Goal: Transaction & Acquisition: Obtain resource

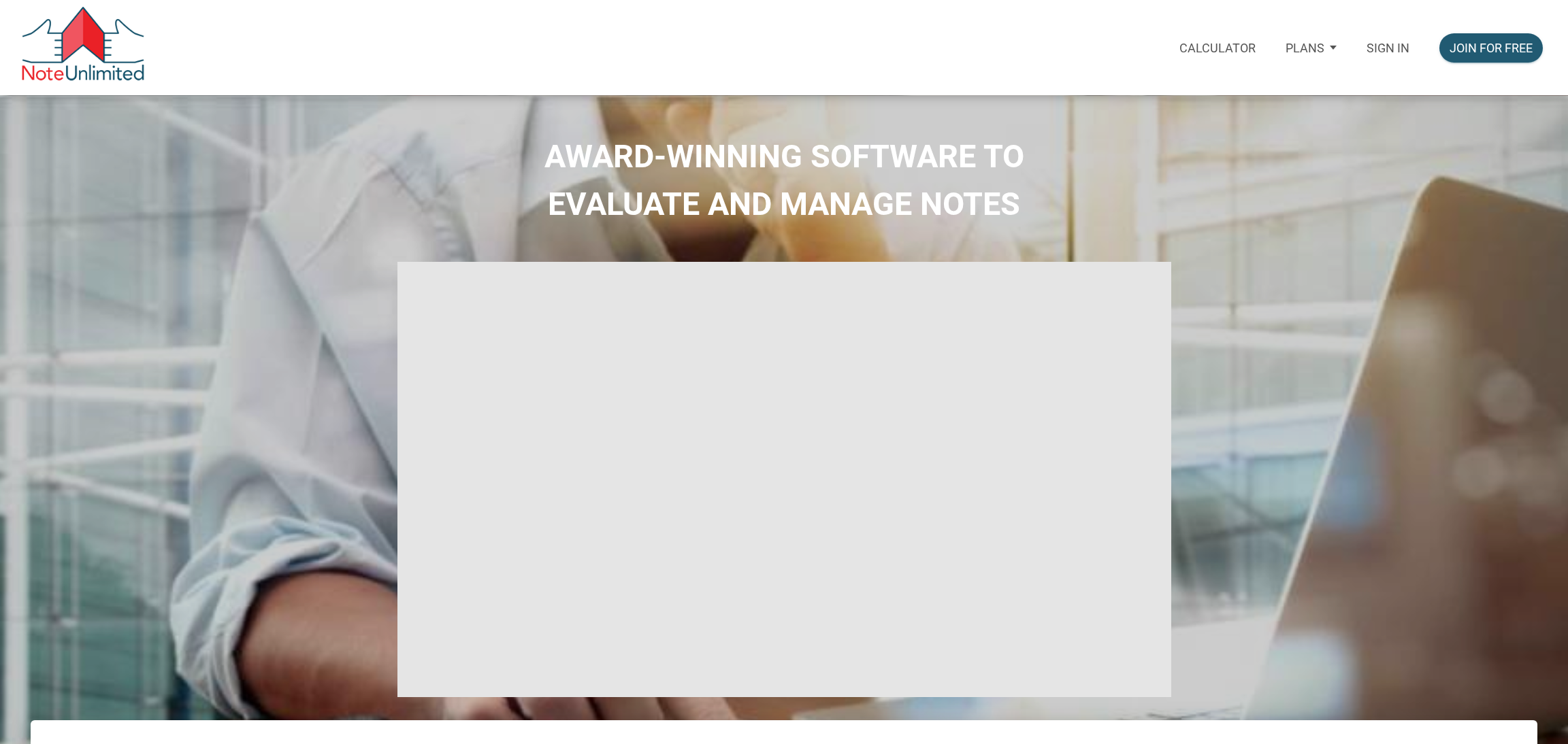
select select
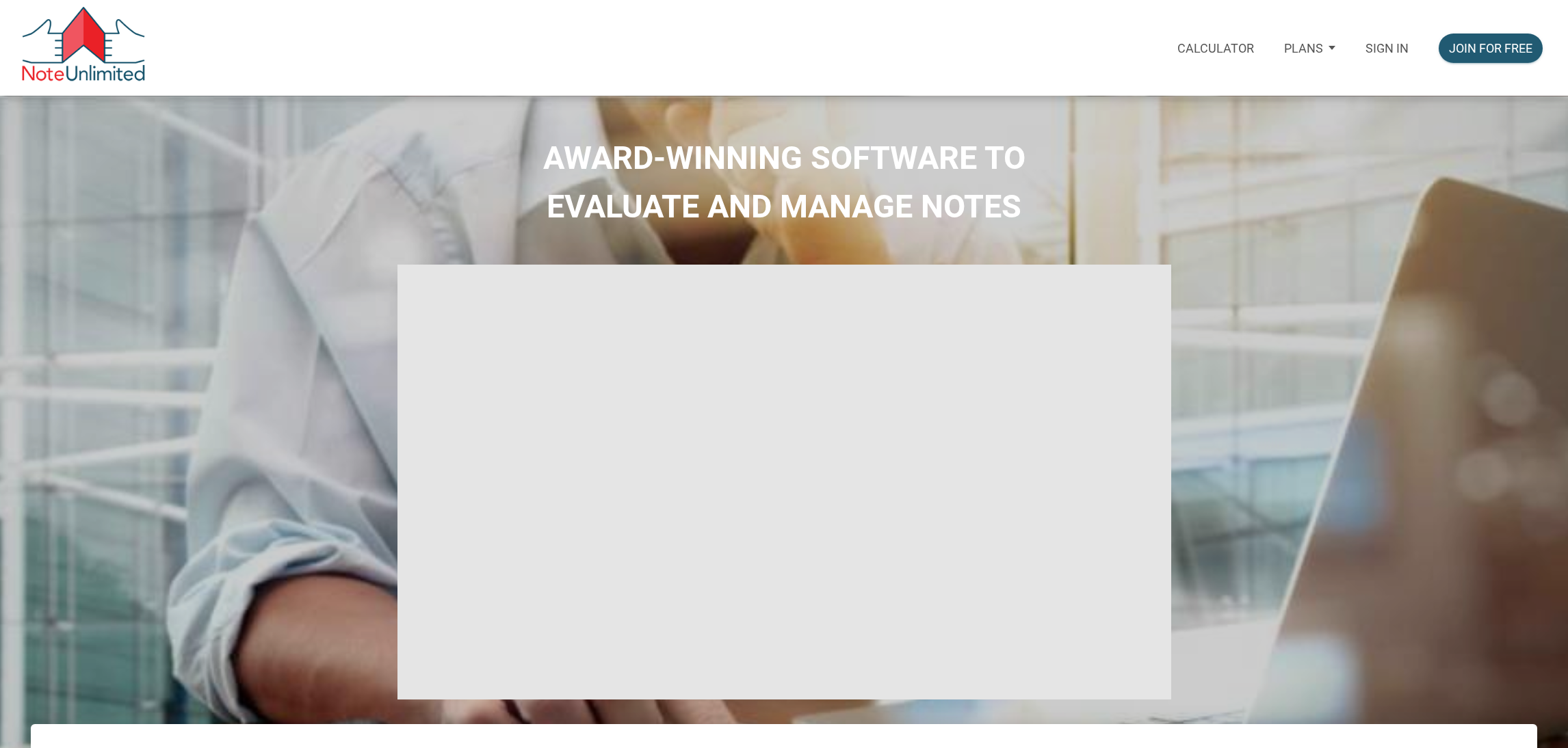
type input "Introduction to new features"
select select
click at [1390, 39] on div "Sign in" at bounding box center [1387, 47] width 73 height 50
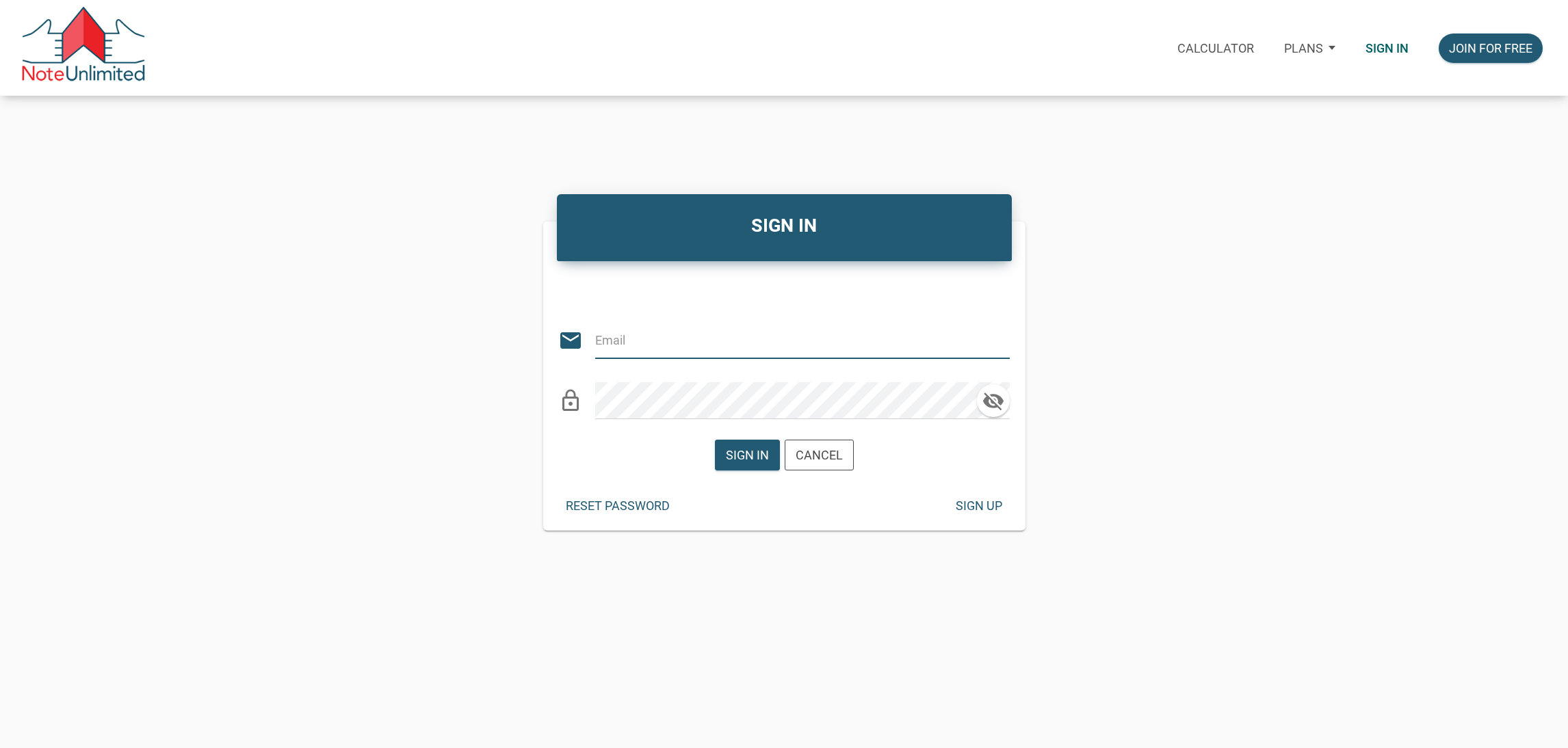
type input "[EMAIL_ADDRESS][DOMAIN_NAME]"
click at [768, 453] on div "Sign in" at bounding box center [747, 455] width 43 height 19
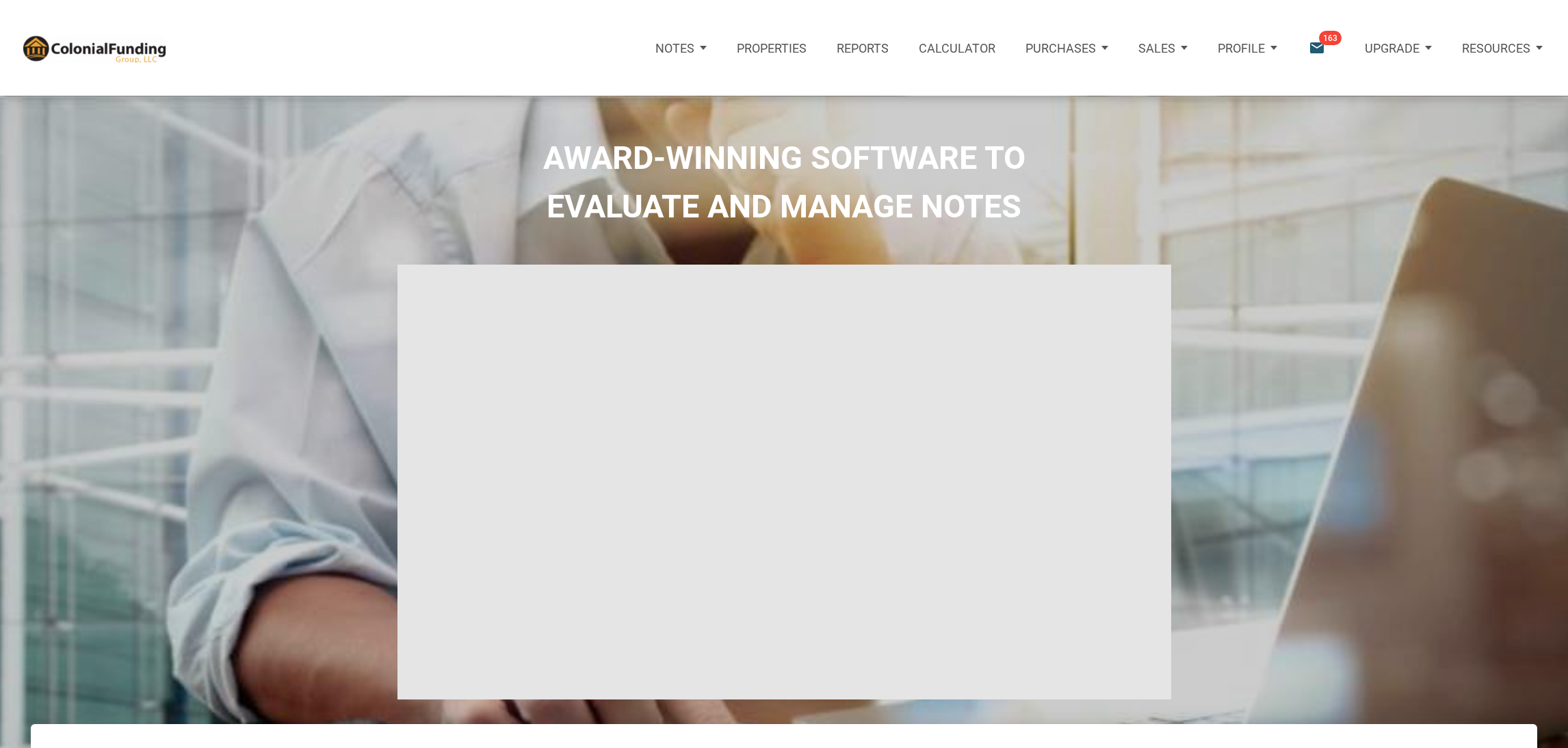
type input "Introduction to new features"
select select
click at [1317, 41] on icon "email" at bounding box center [1316, 48] width 19 height 19
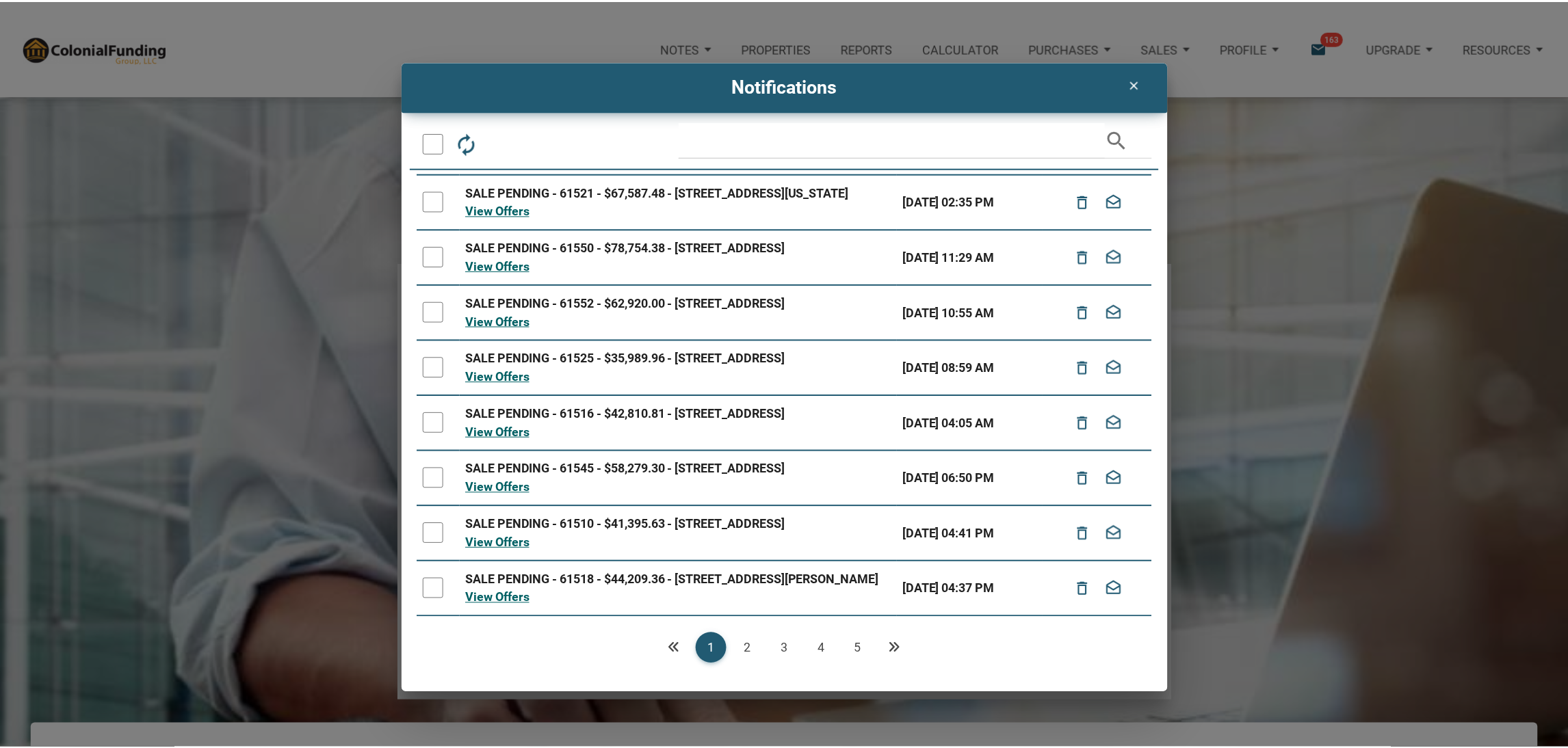
scroll to position [228, 0]
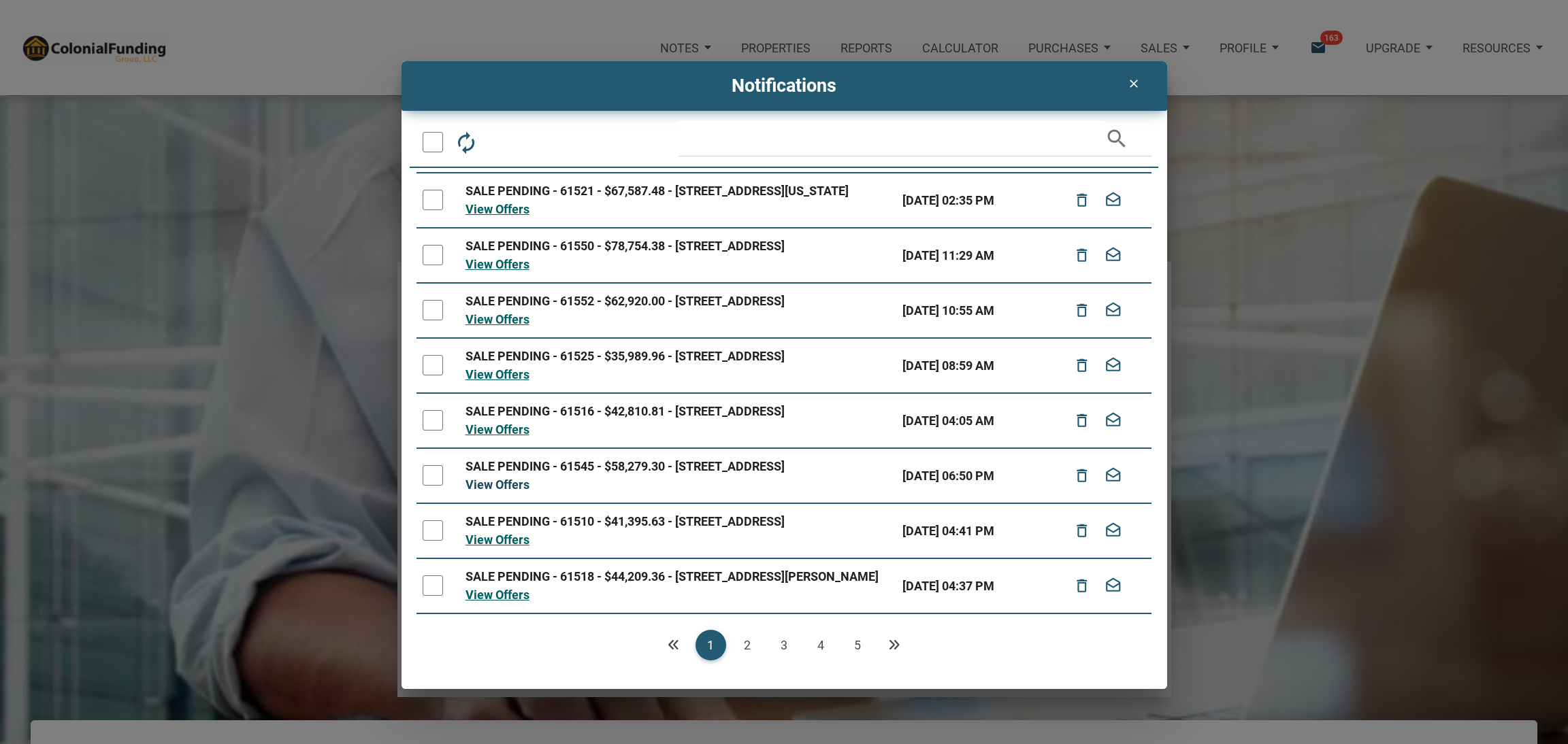
click at [510, 477] on link "View Offers" at bounding box center [497, 484] width 64 height 14
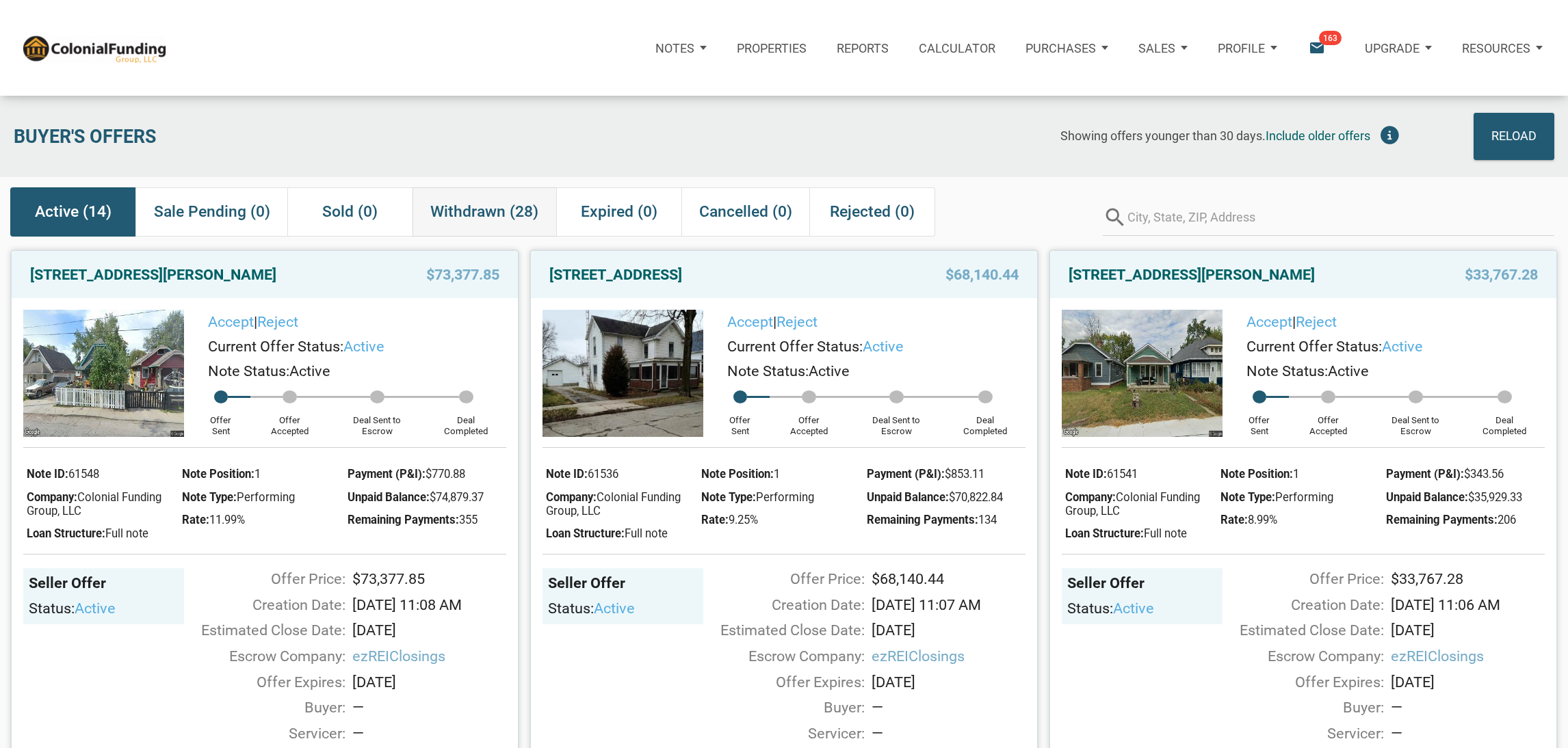
click at [528, 196] on div "Withdrawn (28)" at bounding box center [484, 212] width 143 height 49
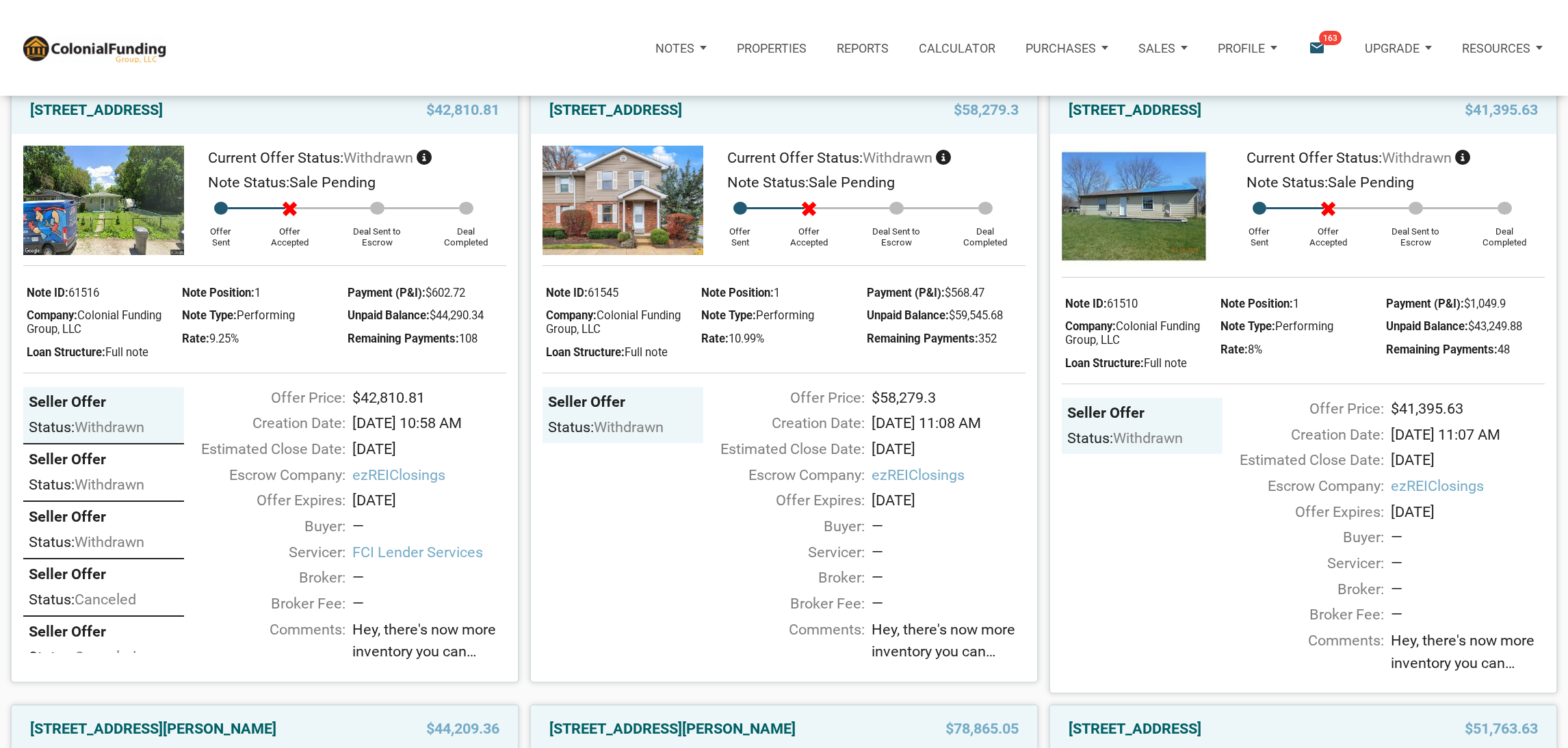
scroll to position [1396, 0]
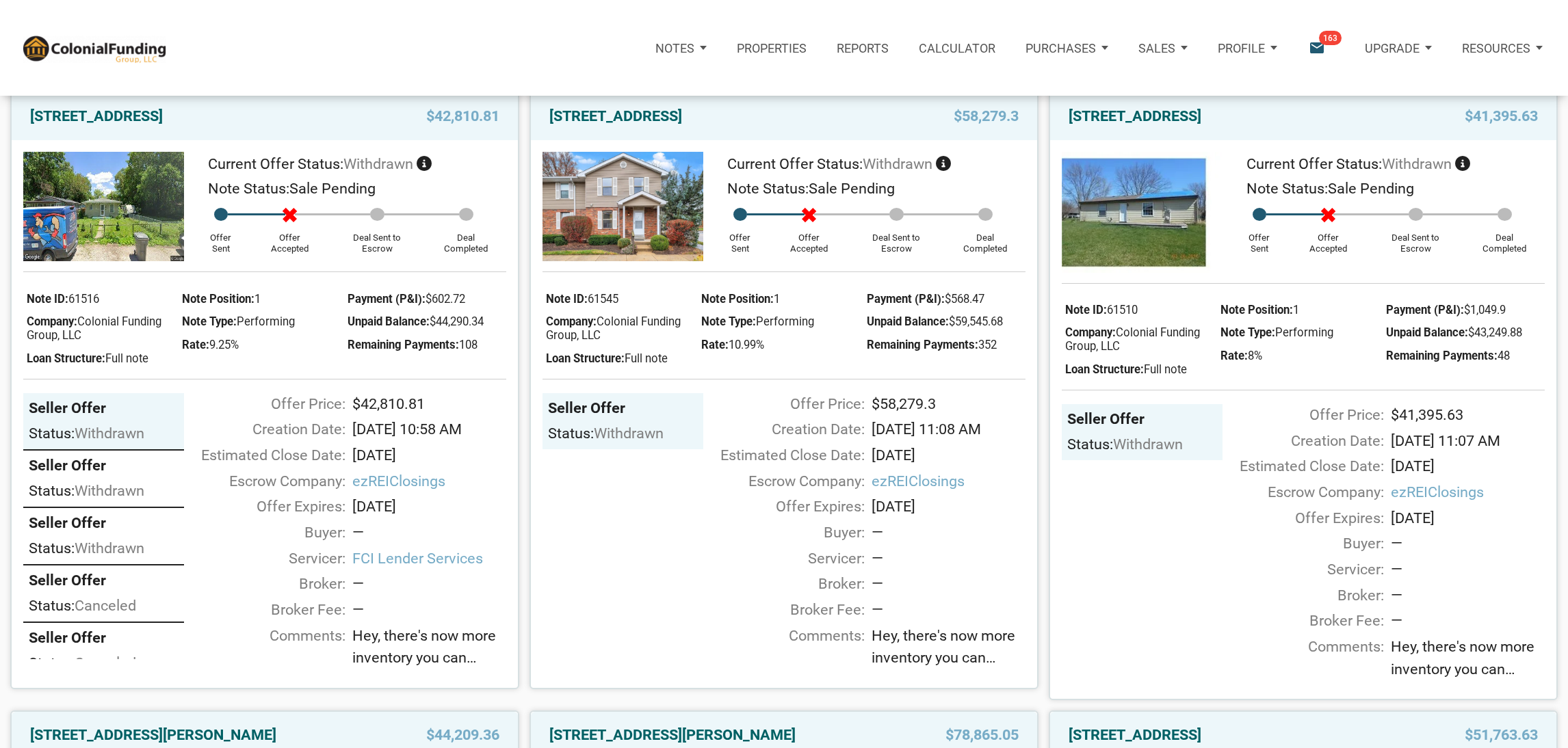
click at [963, 129] on span "$58,279.3" at bounding box center [986, 116] width 65 height 24
click at [630, 192] on img at bounding box center [623, 207] width 161 height 110
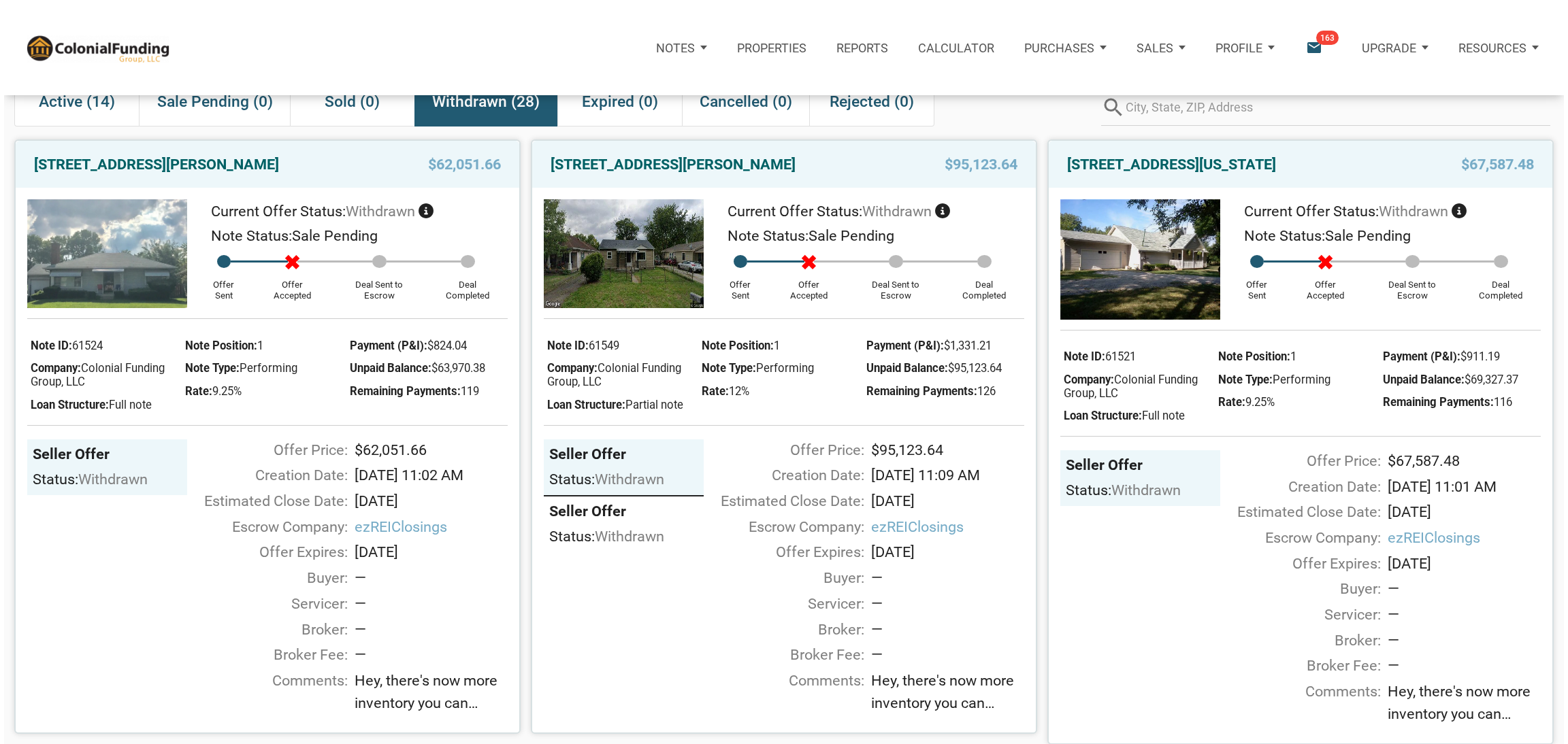
scroll to position [109, 0]
drag, startPoint x: 1295, startPoint y: 37, endPoint x: 1320, endPoint y: 34, distance: 25.2
click at [1320, 34] on span "163" at bounding box center [1323, 38] width 22 height 14
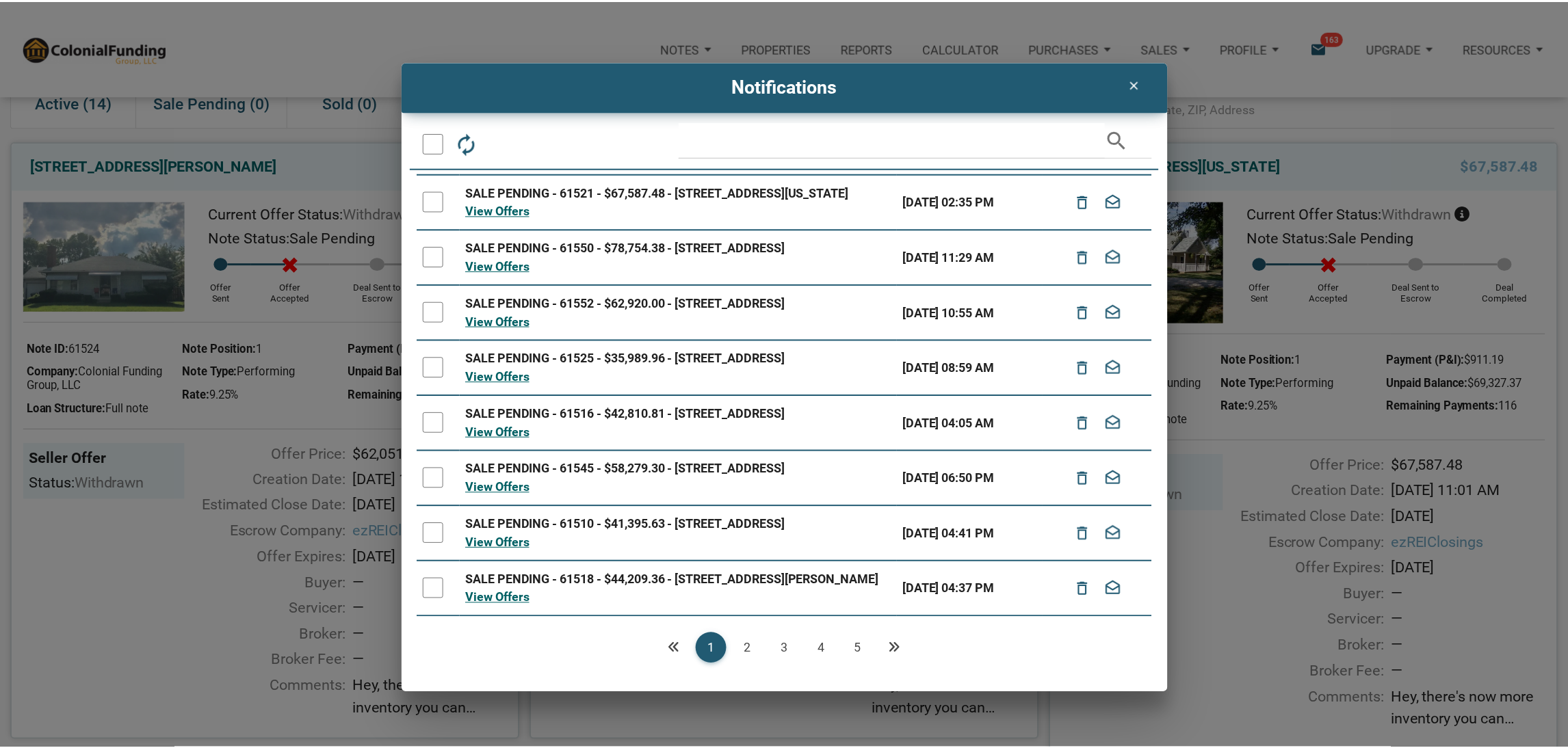
scroll to position [0, 0]
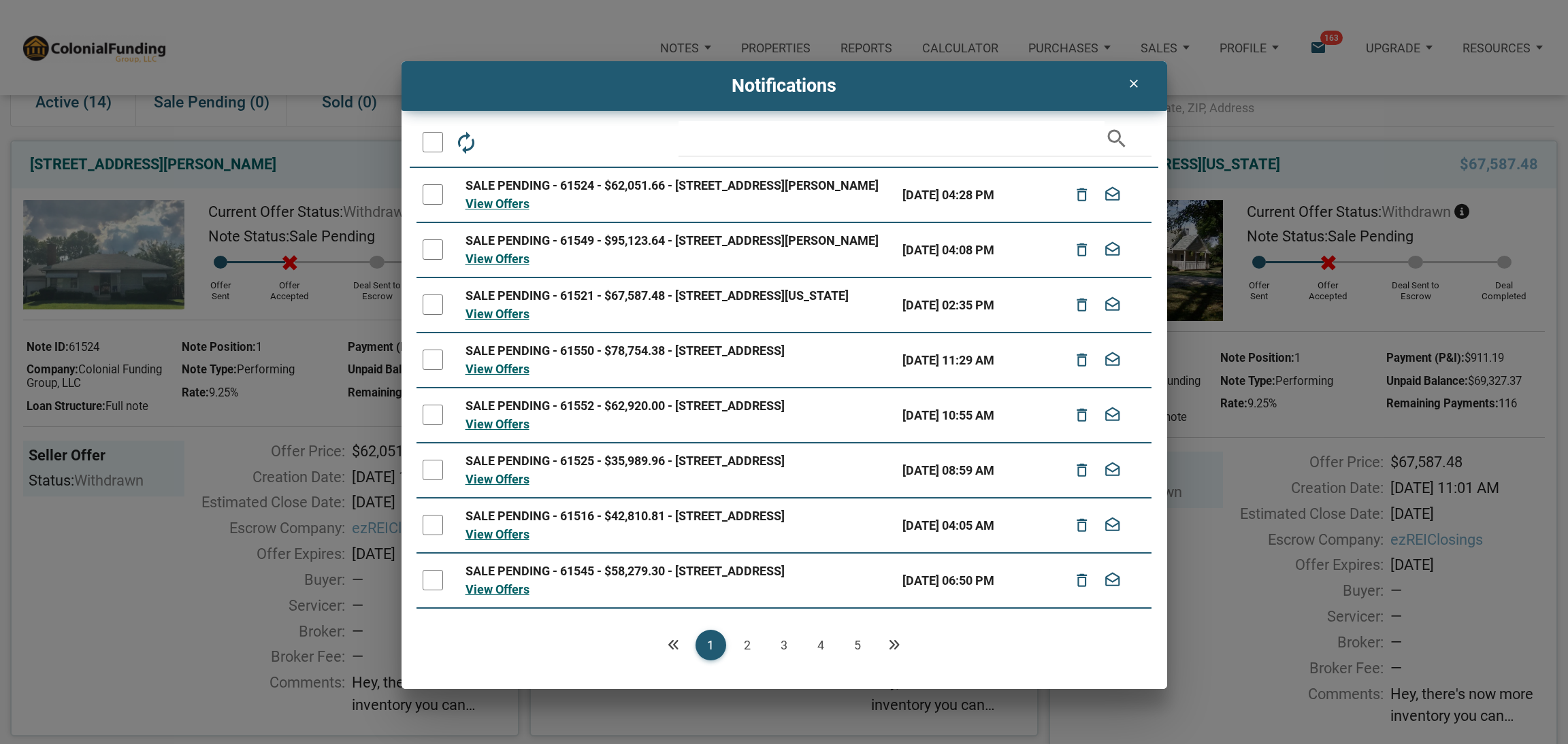
click at [1143, 73] on div "clear" at bounding box center [1133, 83] width 42 height 31
